Goal: Task Accomplishment & Management: Manage account settings

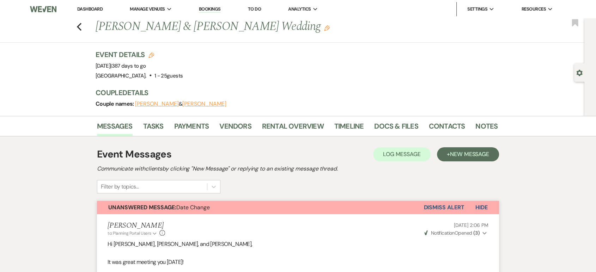
drag, startPoint x: 48, startPoint y: 61, endPoint x: 51, endPoint y: 57, distance: 5.5
click at [48, 33] on div "Previous Sarah Clark & Andrew Berg's Wedding Edit Bookmark Gear Settings Event …" at bounding box center [292, 67] width 584 height 98
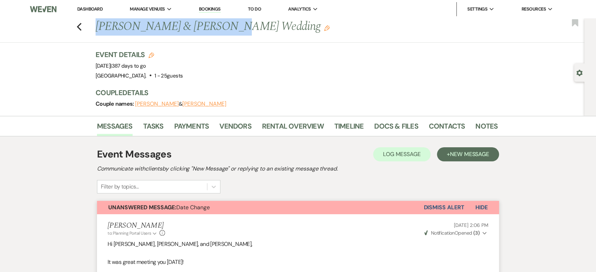
drag, startPoint x: 219, startPoint y: 29, endPoint x: 99, endPoint y: 26, distance: 119.9
click at [99, 26] on h1 "Sarah Clark & Andrew Berg's Wedding Edit" at bounding box center [254, 26] width 316 height 17
copy h1 "[PERSON_NAME] & [PERSON_NAME]"
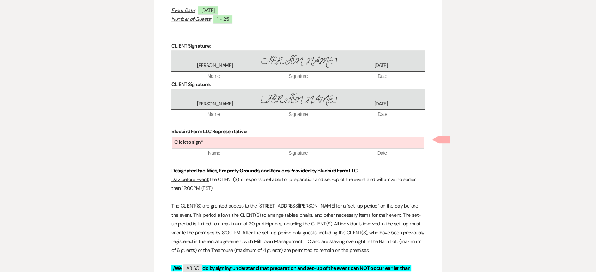
scroll to position [305, 0]
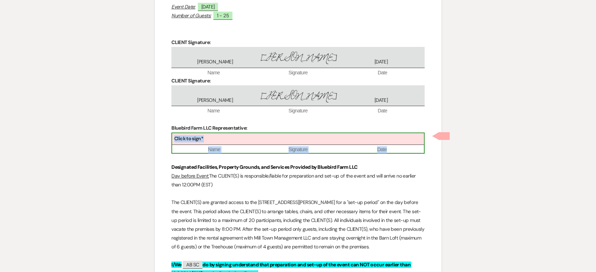
click at [230, 136] on div "Click to sign*" at bounding box center [298, 139] width 252 height 12
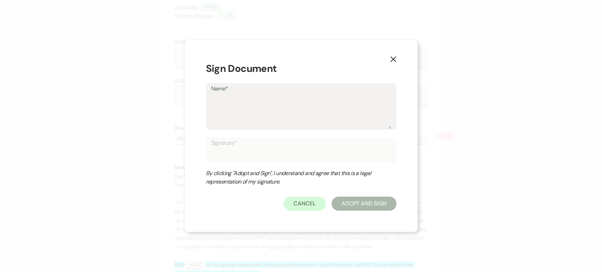
type textarea "L"
type input "L"
type textarea "Li"
type input "Li"
type textarea "Lis"
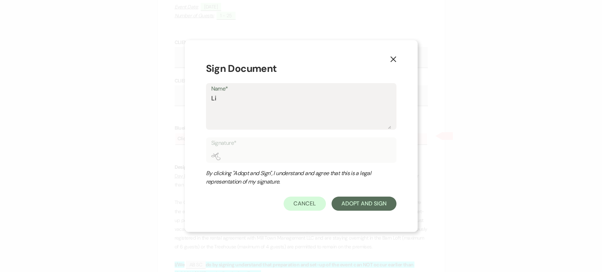
type input "Lis"
type textarea "[PERSON_NAME]"
type input "[PERSON_NAME]"
type textarea "[PERSON_NAME]"
type input "[PERSON_NAME]"
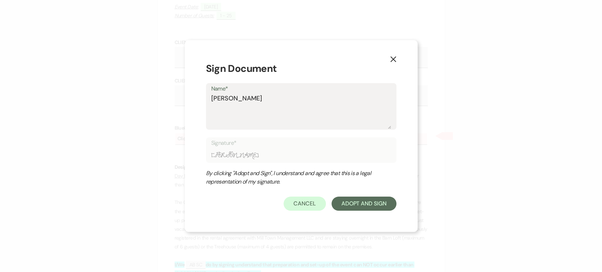
type textarea "Lisa B"
type input "Lisa B"
type textarea "Lisa Bu"
type input "Lisa Bu"
type textarea "Lisa Bus"
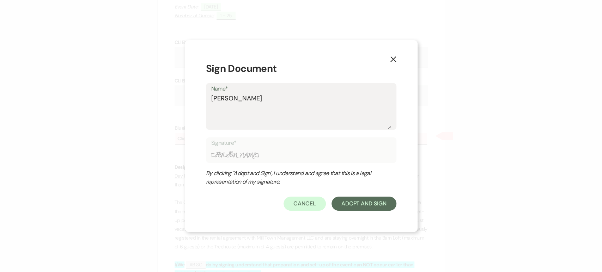
type input "Lisa Bus"
type textarea "Lisa Buss"
type input "Lisa Buss"
type textarea "Lisa Bussi"
type input "Lisa Bussi"
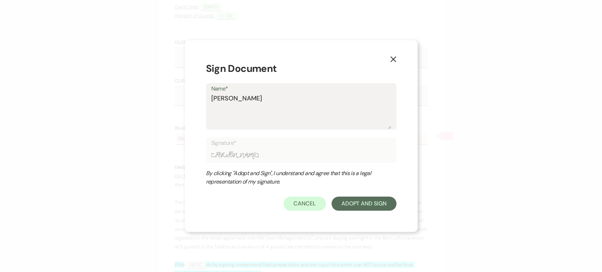
type textarea "Lisa Bussie"
type input "Lisa Bussie"
type textarea "Lisa Bussier"
type input "Lisa Bussier"
type textarea "[PERSON_NAME]"
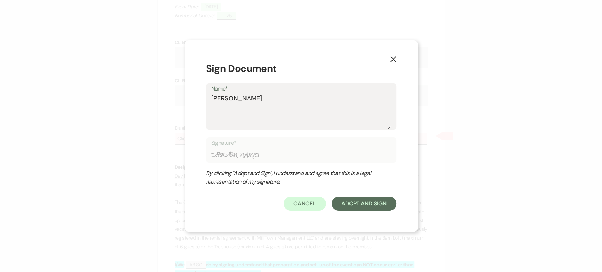
type input "[PERSON_NAME]"
type textarea "[PERSON_NAME]"
click at [354, 201] on button "Adopt And Sign" at bounding box center [363, 204] width 65 height 14
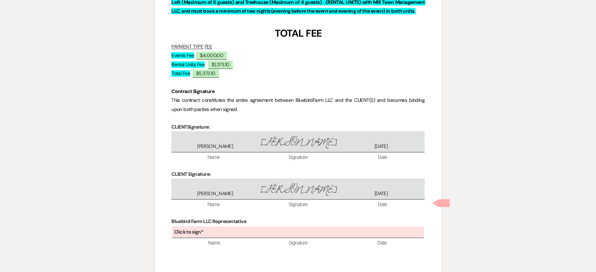
scroll to position [4038, 0]
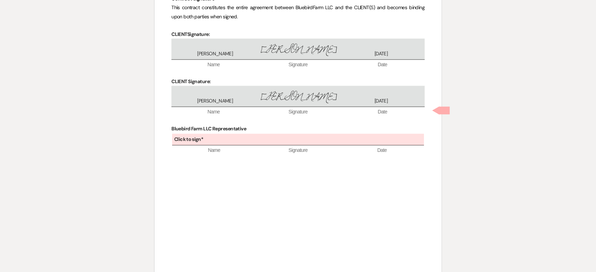
click at [266, 124] on p "Bluebird Farm LLC Representative" at bounding box center [297, 128] width 253 height 9
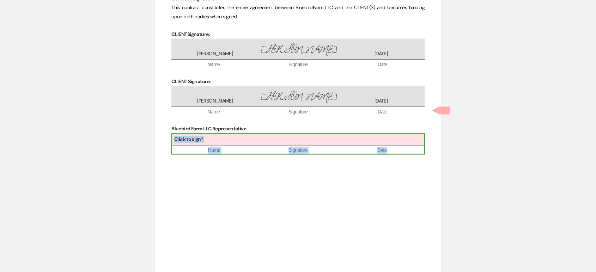
click at [264, 134] on div "Click to sign*" at bounding box center [298, 140] width 252 height 12
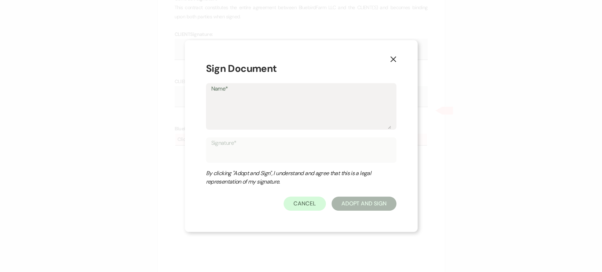
type textarea "L"
type input "L"
type textarea "Li"
type input "Li"
type textarea "Lis"
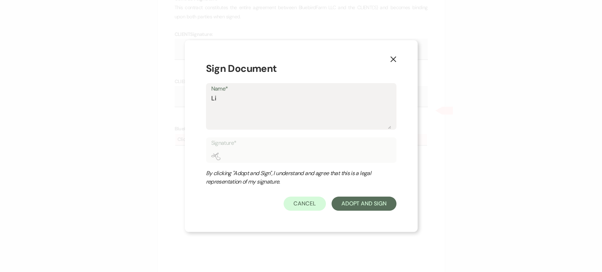
type input "Lis"
type textarea "[PERSON_NAME]"
type input "[PERSON_NAME]"
type textarea "[PERSON_NAME]"
type input "[PERSON_NAME]"
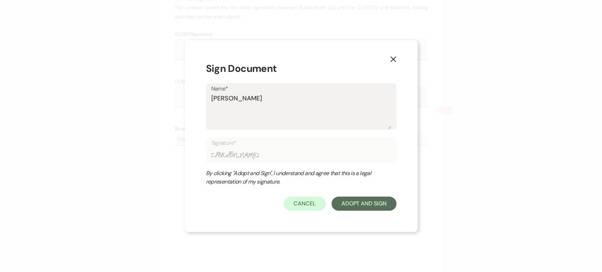
type textarea "Lisa B"
type input "Lisa B"
type textarea "Lisa Bu"
type input "Lisa Bu"
type textarea "Lisa Bus"
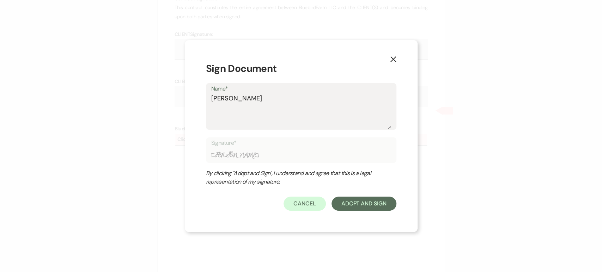
type input "Lisa Bus"
type textarea "Lisa Buss"
type input "Lisa Buss"
type textarea "Lisa Bussi"
type input "Lisa Bussi"
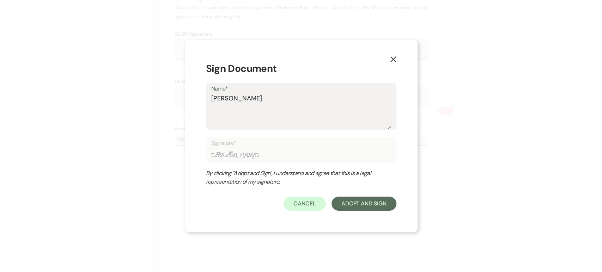
type textarea "Lisa Bussie"
type input "Lisa Bussie"
type textarea "Lisa Bussier"
type input "Lisa Bussier"
type textarea "[PERSON_NAME]"
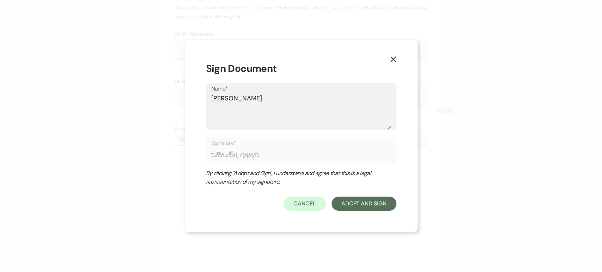
type input "[PERSON_NAME]"
type textarea "[PERSON_NAME]"
click at [359, 207] on button "Adopt And Sign" at bounding box center [363, 204] width 65 height 14
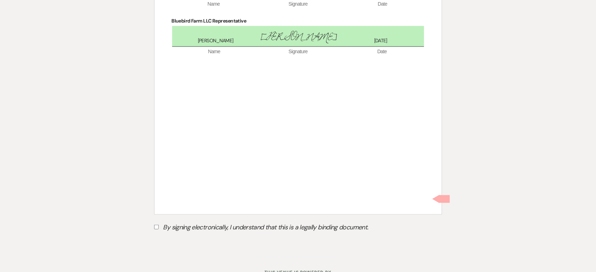
scroll to position [4149, 0]
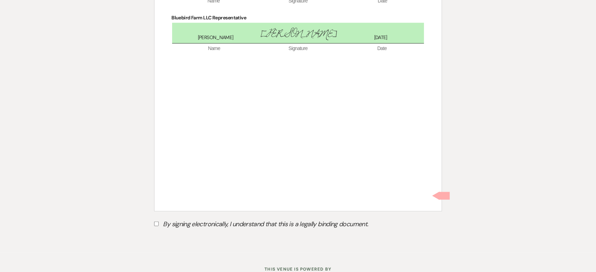
click at [155, 222] on input "By signing electronically, I understand that this is a legally binding document." at bounding box center [156, 224] width 5 height 5
checkbox input "true"
click at [178, 236] on button "Submit" at bounding box center [178, 242] width 49 height 13
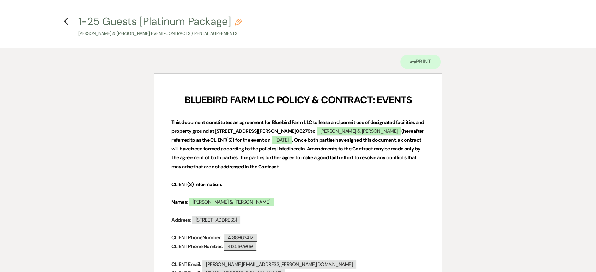
scroll to position [0, 0]
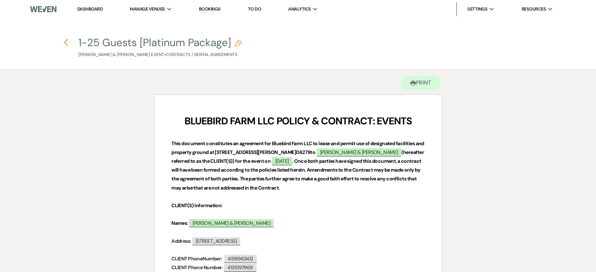
click at [65, 44] on icon "Previous" at bounding box center [65, 42] width 5 height 8
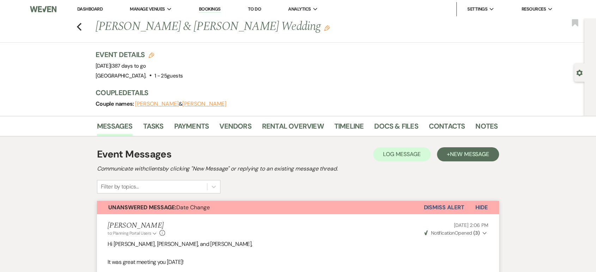
click at [154, 56] on icon "Edit" at bounding box center [151, 56] width 6 height 6
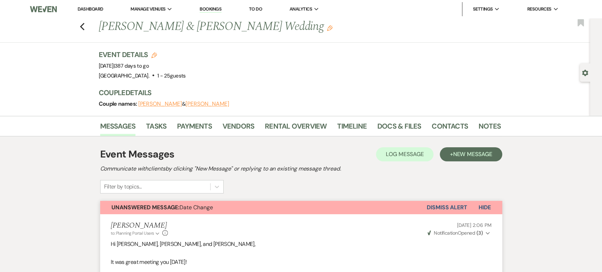
select select "417"
select select "eventDateAnd"
select select "false"
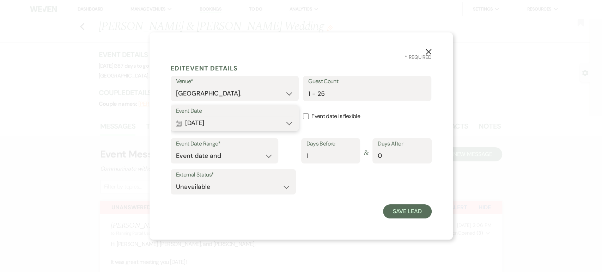
click at [244, 123] on button "Calendar [DATE] Expand" at bounding box center [235, 123] width 118 height 14
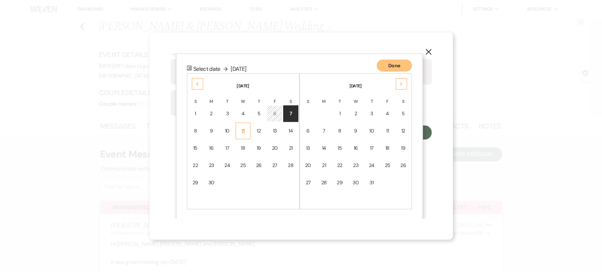
scroll to position [79, 0]
click at [206, 85] on th "[DATE]" at bounding box center [243, 81] width 110 height 15
click at [200, 83] on div "Previous" at bounding box center [197, 83] width 11 height 11
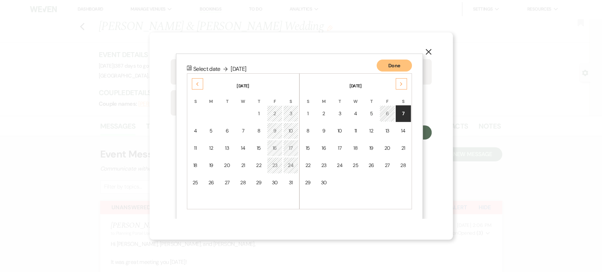
click at [200, 83] on div "Previous" at bounding box center [197, 83] width 11 height 11
click at [195, 87] on div "Previous" at bounding box center [197, 83] width 11 height 11
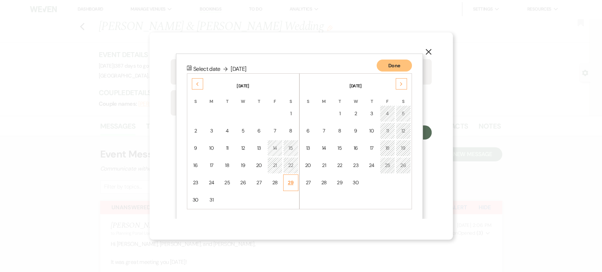
click at [286, 181] on td "29" at bounding box center [290, 183] width 15 height 17
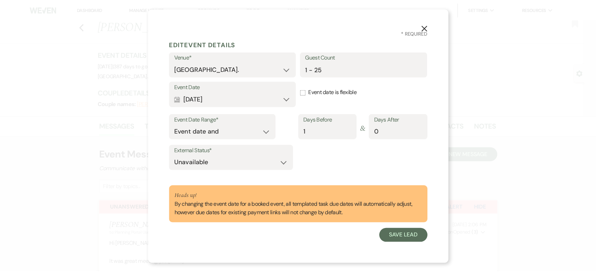
scroll to position [0, 0]
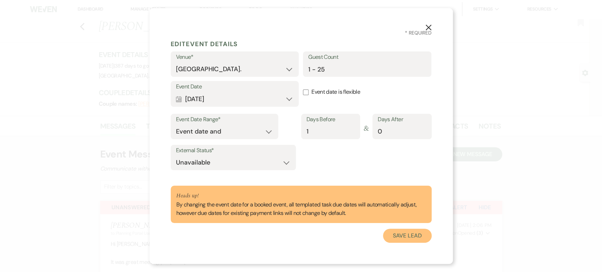
click at [405, 239] on button "Save Lead" at bounding box center [407, 236] width 48 height 14
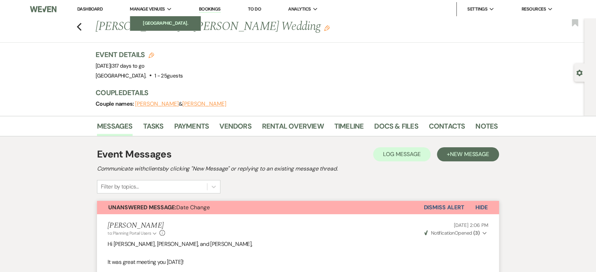
click at [156, 18] on link "[GEOGRAPHIC_DATA]." at bounding box center [165, 23] width 71 height 14
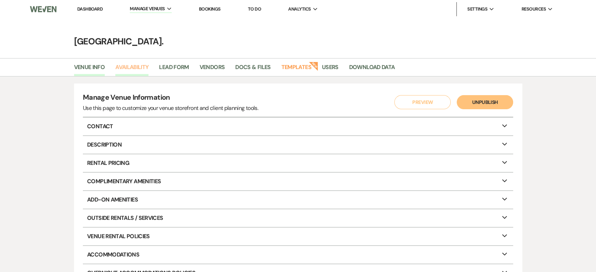
click at [121, 65] on link "Availability" at bounding box center [131, 69] width 33 height 13
select select "3"
select select "2026"
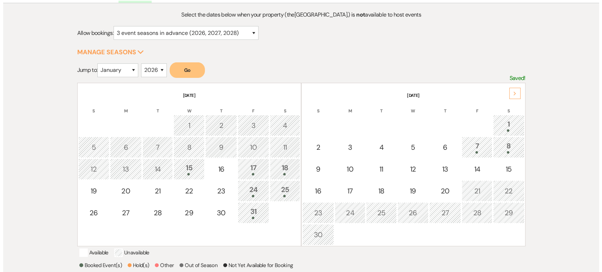
scroll to position [78, 0]
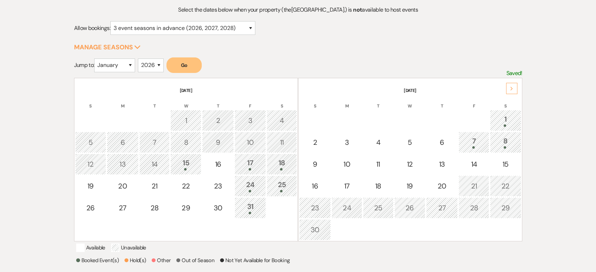
click at [511, 87] on icon "Next" at bounding box center [512, 89] width 4 height 4
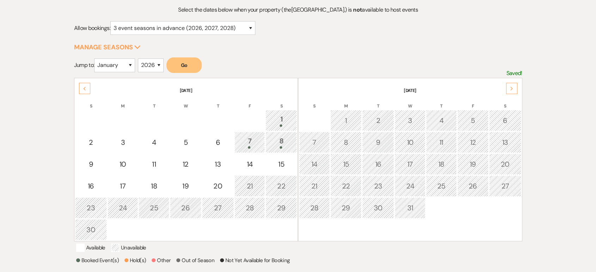
click at [82, 85] on div "Previous" at bounding box center [84, 88] width 11 height 11
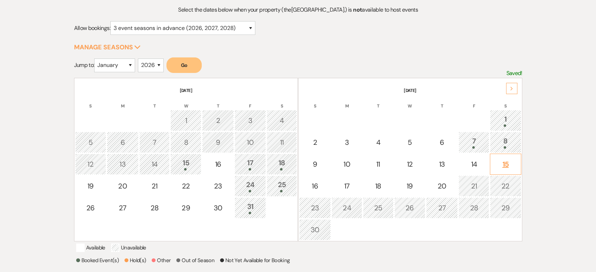
click at [507, 170] on td "15" at bounding box center [505, 164] width 31 height 21
select select "other"
select select "false"
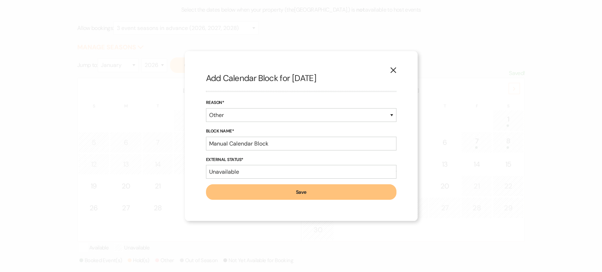
click at [249, 193] on button "Save" at bounding box center [301, 192] width 190 height 16
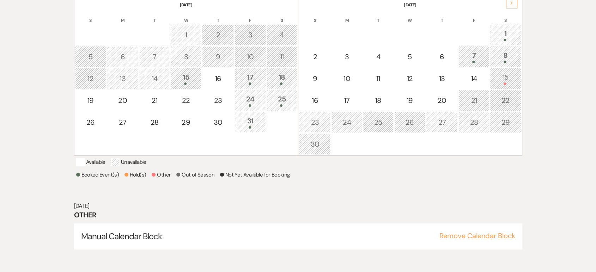
scroll to position [165, 0]
click at [471, 81] on td "14" at bounding box center [473, 77] width 31 height 21
select select "other"
select select "false"
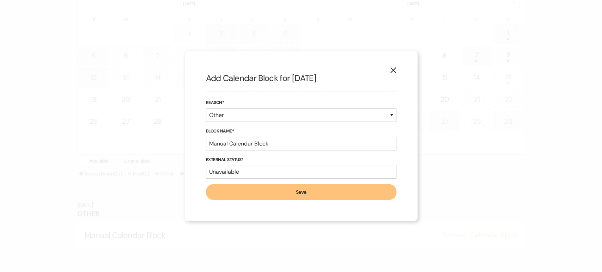
drag, startPoint x: 271, startPoint y: 191, endPoint x: 422, endPoint y: 168, distance: 153.4
click at [271, 191] on button "Save" at bounding box center [301, 192] width 190 height 16
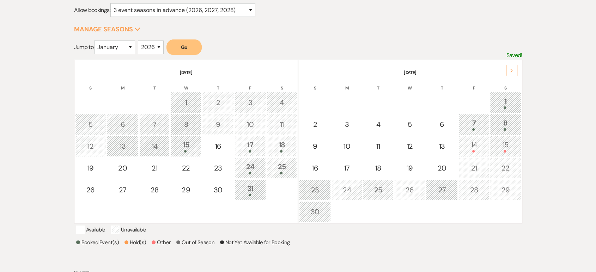
scroll to position [8, 0]
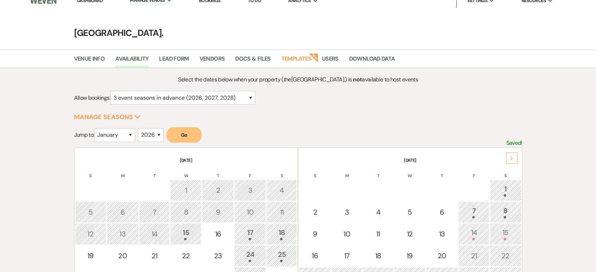
click at [511, 157] on icon "Next" at bounding box center [512, 159] width 4 height 4
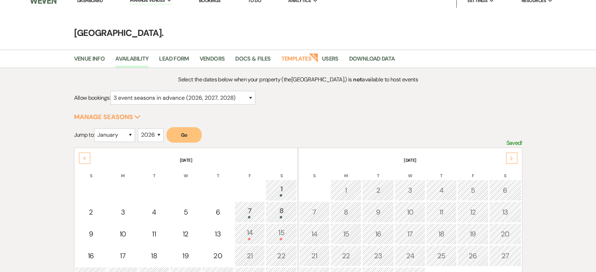
click at [511, 157] on icon "Next" at bounding box center [512, 159] width 4 height 4
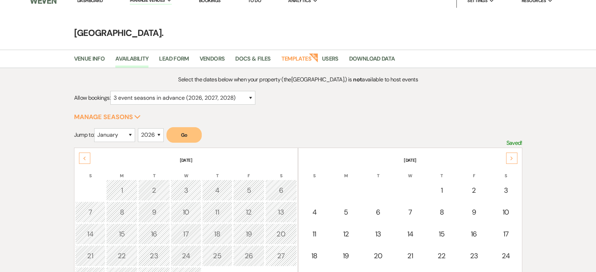
click at [511, 157] on icon "Next" at bounding box center [512, 159] width 4 height 4
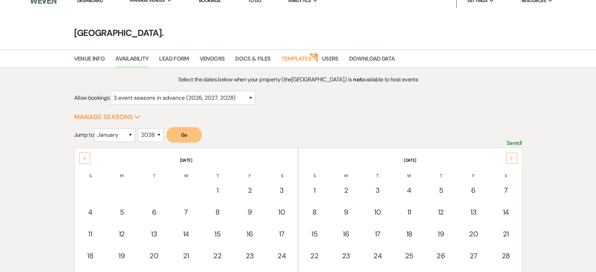
click at [511, 157] on icon "Next" at bounding box center [512, 159] width 4 height 4
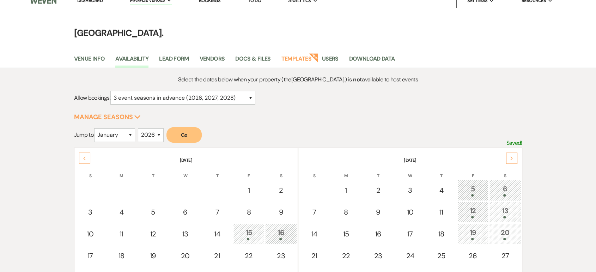
click at [511, 157] on icon "Next" at bounding box center [512, 159] width 4 height 4
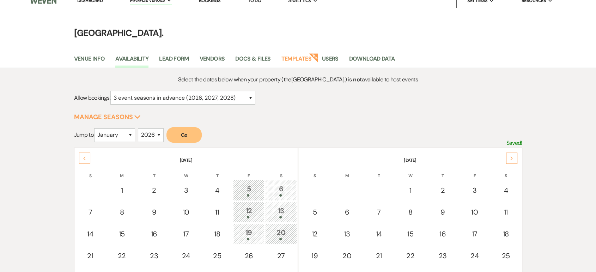
click at [511, 157] on icon "Next" at bounding box center [512, 159] width 4 height 4
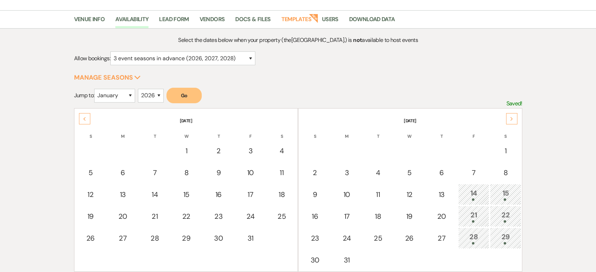
scroll to position [87, 0]
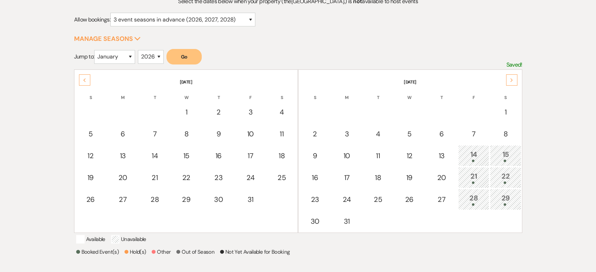
click at [510, 85] on div "Next" at bounding box center [511, 79] width 11 height 11
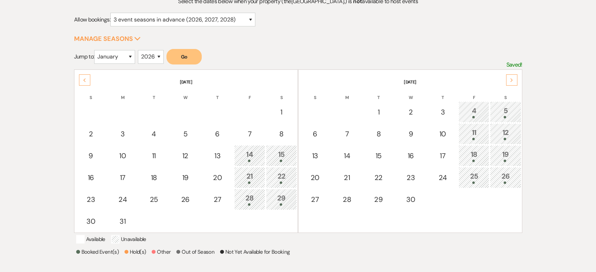
click at [510, 85] on div "Next" at bounding box center [511, 79] width 11 height 11
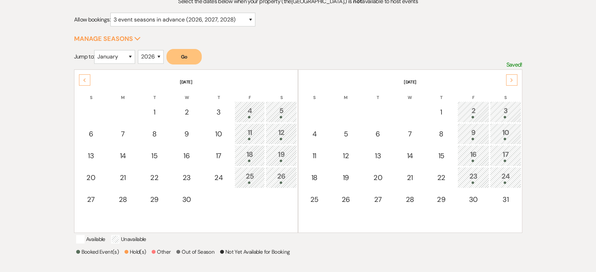
click at [510, 85] on div "Next" at bounding box center [511, 79] width 11 height 11
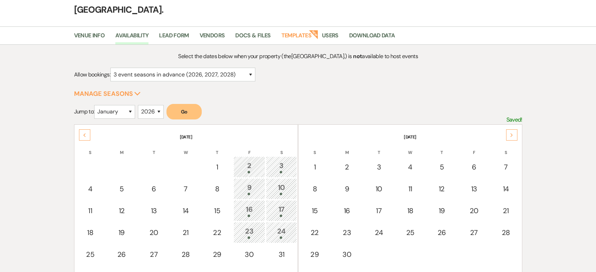
scroll to position [0, 0]
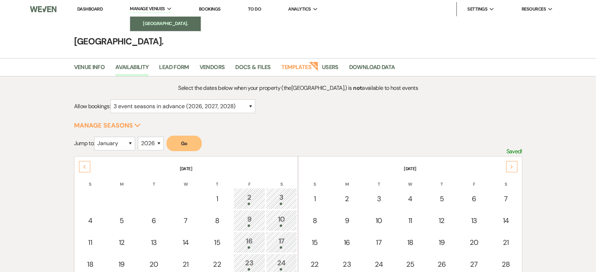
click at [150, 23] on li "[GEOGRAPHIC_DATA]." at bounding box center [165, 23] width 63 height 7
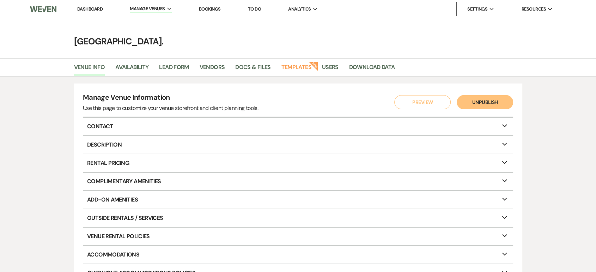
click at [88, 5] on li "Dashboard" at bounding box center [90, 9] width 32 height 14
click at [90, 8] on link "Dashboard" at bounding box center [89, 9] width 25 height 6
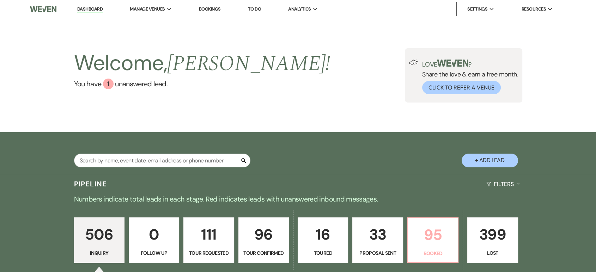
click at [428, 245] on p "95" at bounding box center [432, 235] width 41 height 24
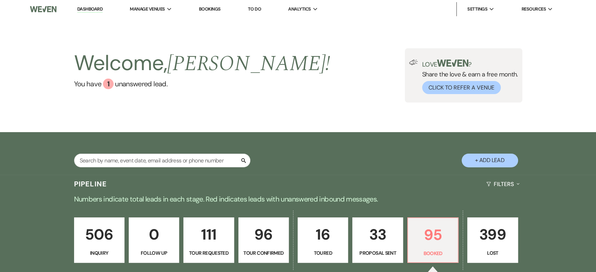
click at [139, 223] on p "0" at bounding box center [153, 235] width 41 height 24
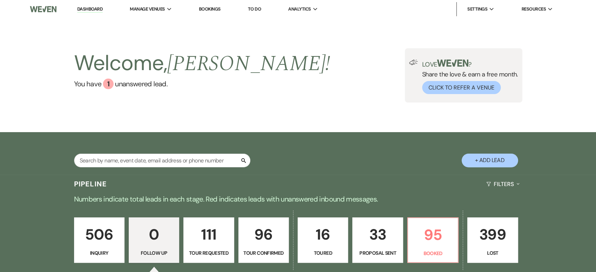
scroll to position [112, 0]
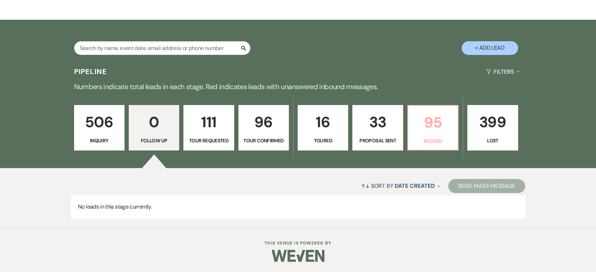
click at [437, 138] on p "Booked" at bounding box center [432, 141] width 41 height 8
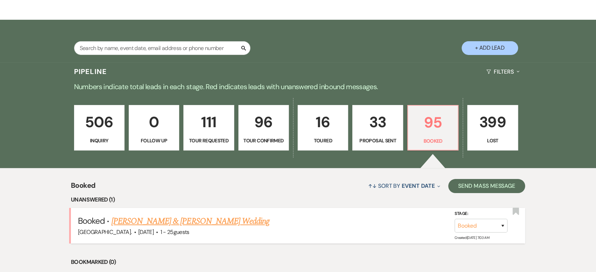
click at [142, 225] on link "[PERSON_NAME] & [PERSON_NAME] Wedding" at bounding box center [190, 221] width 158 height 13
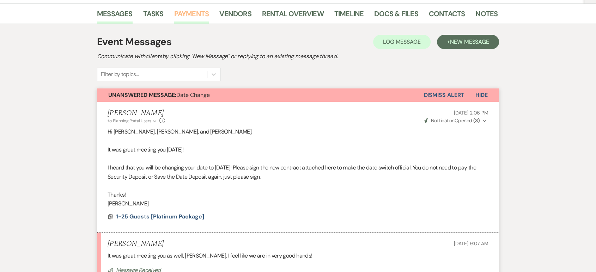
click at [182, 11] on link "Payments" at bounding box center [191, 16] width 35 height 16
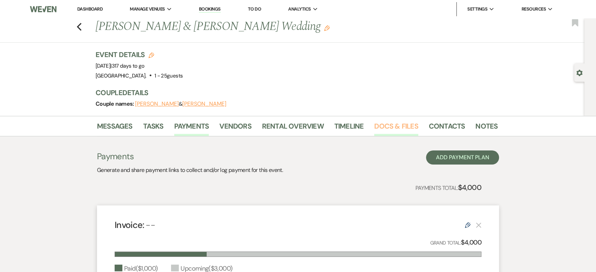
click at [375, 129] on link "Docs & Files" at bounding box center [396, 129] width 44 height 16
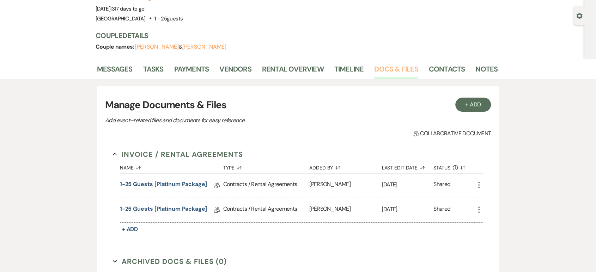
scroll to position [117, 0]
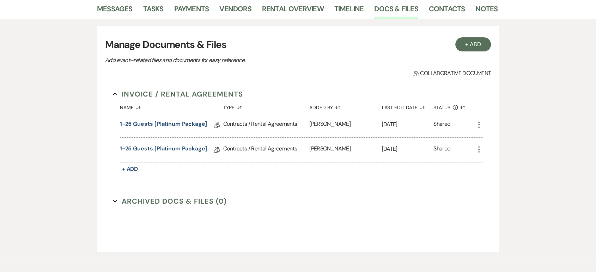
click at [164, 148] on link "1-25 Guests [Platinum Package]" at bounding box center [163, 150] width 87 height 11
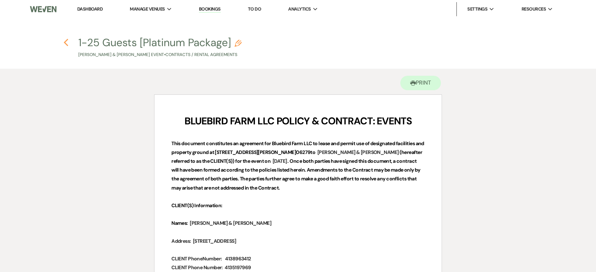
click at [66, 42] on use "button" at bounding box center [65, 43] width 5 height 8
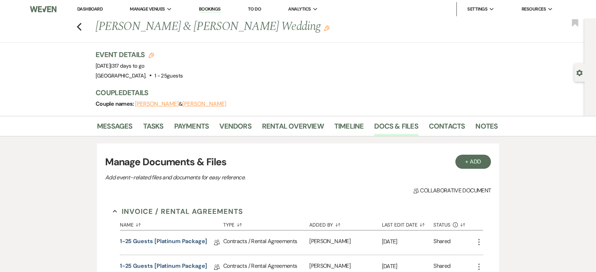
scroll to position [117, 0]
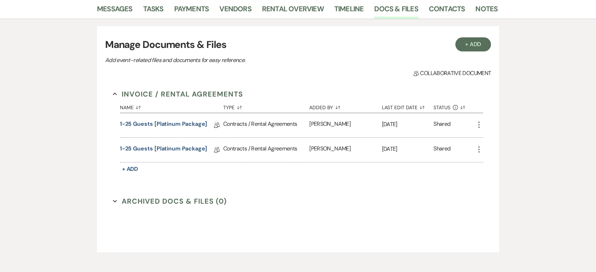
click at [476, 126] on icon "More" at bounding box center [479, 125] width 8 height 8
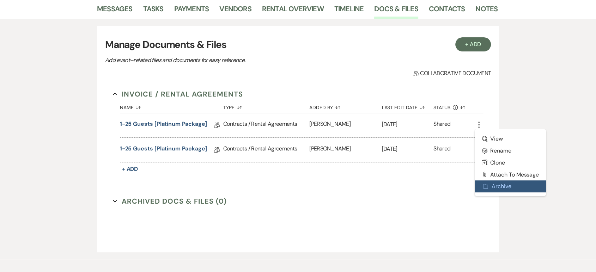
click at [504, 188] on button "Archive Archive" at bounding box center [510, 187] width 71 height 12
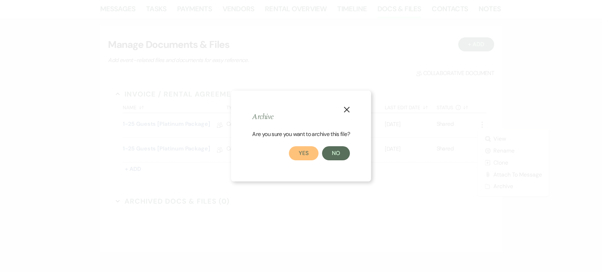
click at [310, 156] on button "Yes" at bounding box center [304, 153] width 30 height 14
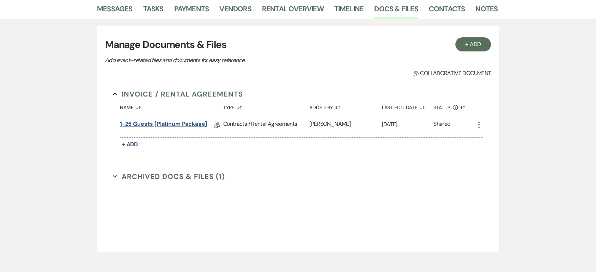
click at [145, 124] on link "1-25 Guests [Platinum Package]" at bounding box center [163, 125] width 87 height 11
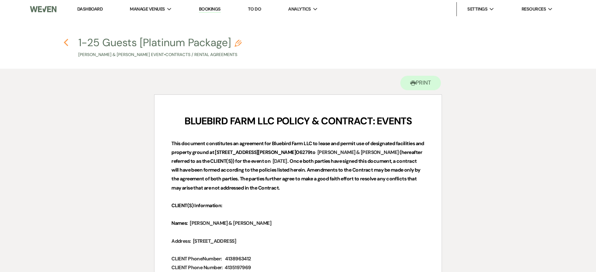
click at [67, 47] on use "button" at bounding box center [65, 43] width 5 height 8
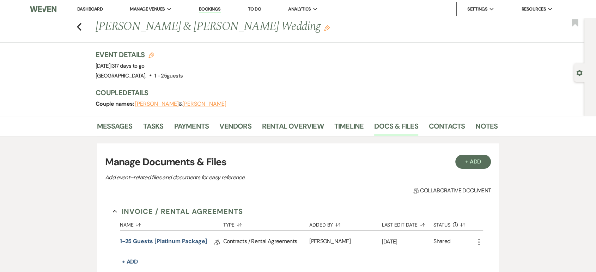
scroll to position [117, 0]
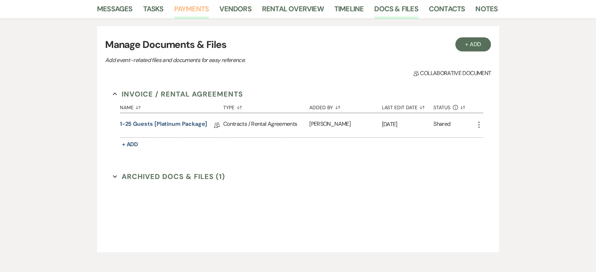
click at [188, 10] on link "Payments" at bounding box center [191, 11] width 35 height 16
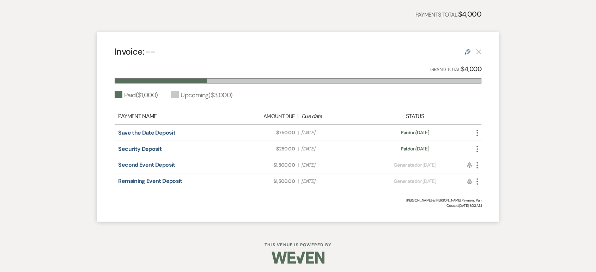
scroll to position [175, 0]
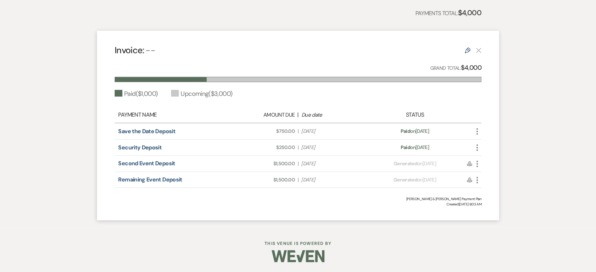
click at [466, 49] on use at bounding box center [468, 51] width 6 height 6
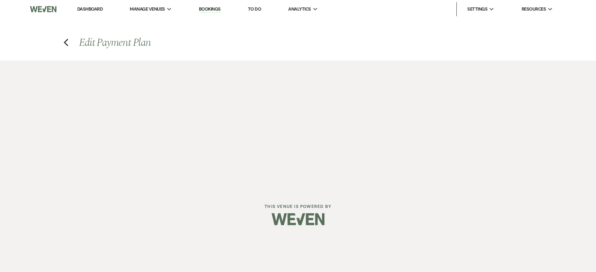
select select "1"
select select "2"
select select "flat"
select select "false"
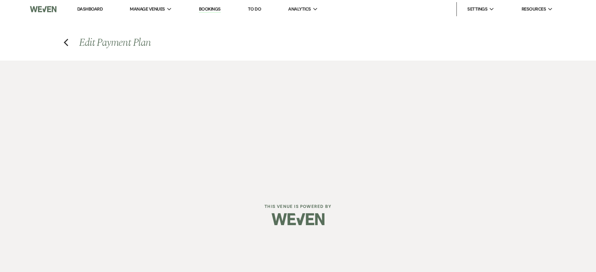
select select "client"
select select "weeks"
select select "client"
select select "days"
select select "client"
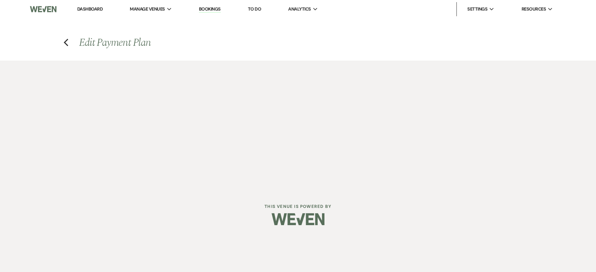
select select "months"
select select "client"
select select "daily"
select select "onDueDate"
select select "complete"
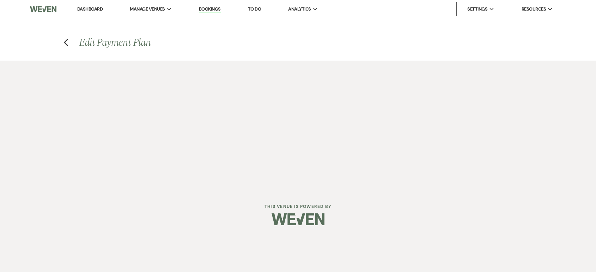
select select "2"
select select "flat"
select select "false"
select select "client"
select select "weeks"
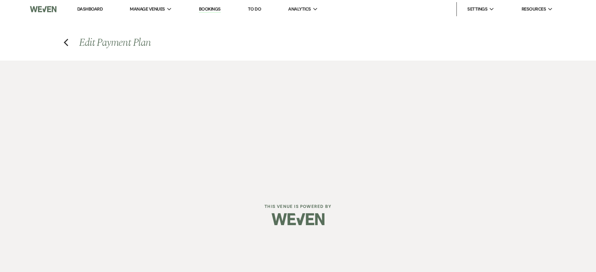
select select "client"
select select "days"
select select "client"
select select "months"
select select "client"
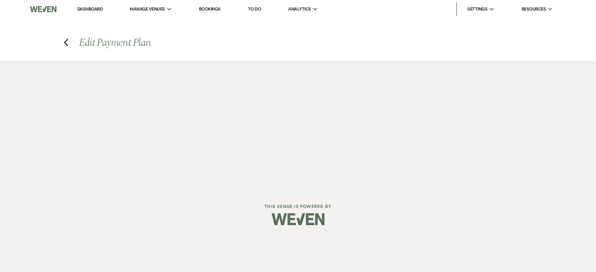
select select "daily"
select select "onDueDate"
select select "complete"
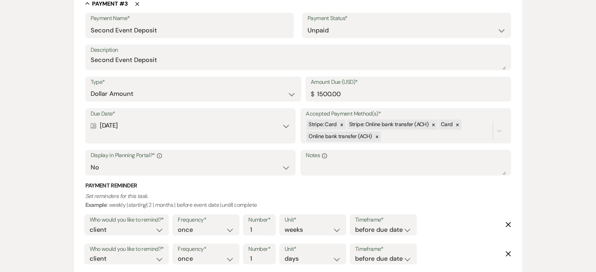
scroll to position [627, 0]
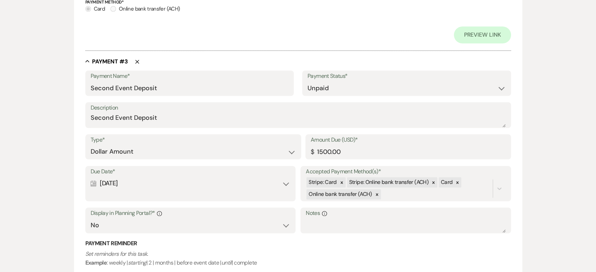
click at [133, 182] on div "Calendar [DATE] Expand" at bounding box center [191, 184] width 200 height 14
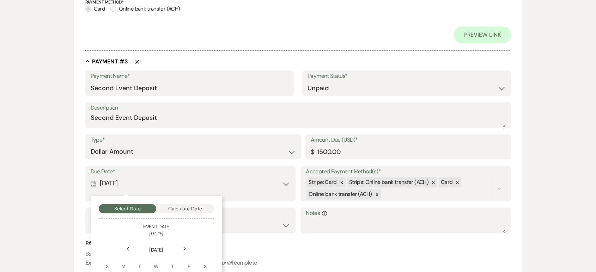
scroll to position [705, 0]
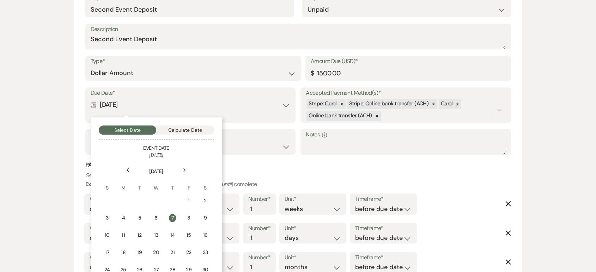
click at [128, 169] on use at bounding box center [128, 171] width 2 height 4
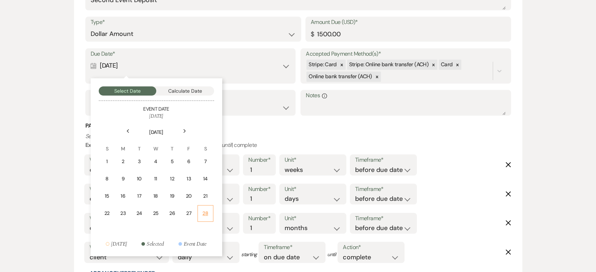
click at [206, 215] on div "28" at bounding box center [205, 213] width 7 height 7
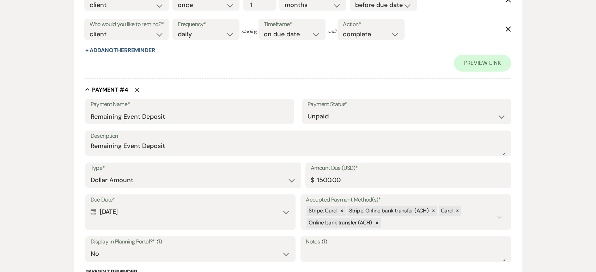
scroll to position [979, 0]
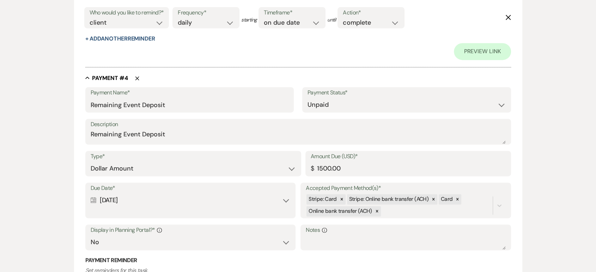
click at [143, 203] on div "Calendar [DATE] Expand" at bounding box center [191, 201] width 200 height 14
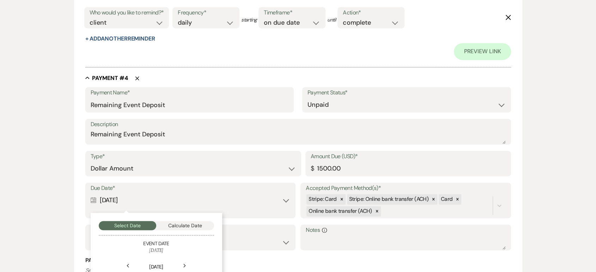
scroll to position [1018, 0]
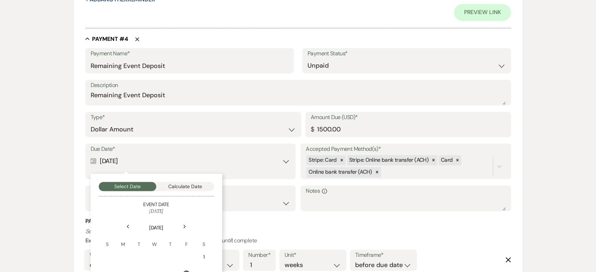
click at [183, 226] on icon "Next" at bounding box center [185, 227] width 4 height 4
click at [129, 226] on icon "Previous" at bounding box center [128, 227] width 4 height 4
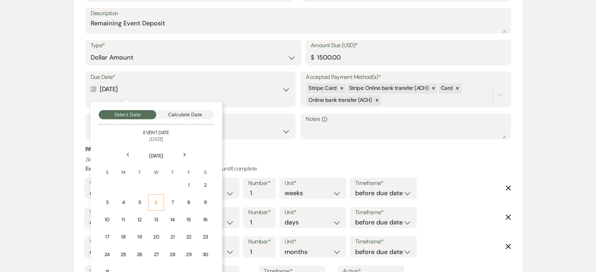
scroll to position [1097, 0]
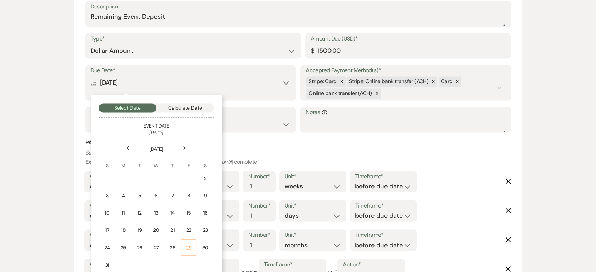
click at [189, 244] on div "29" at bounding box center [188, 247] width 6 height 7
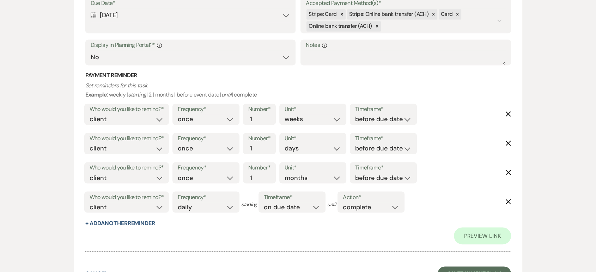
scroll to position [1229, 0]
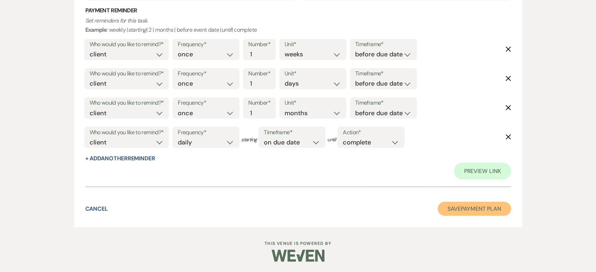
click at [455, 208] on button "Save Payment Plan" at bounding box center [474, 209] width 73 height 14
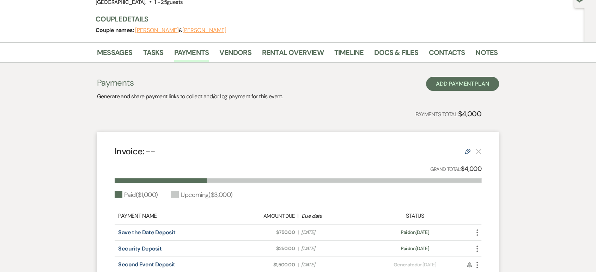
scroll to position [175, 0]
